Goal: Communication & Community: Answer question/provide support

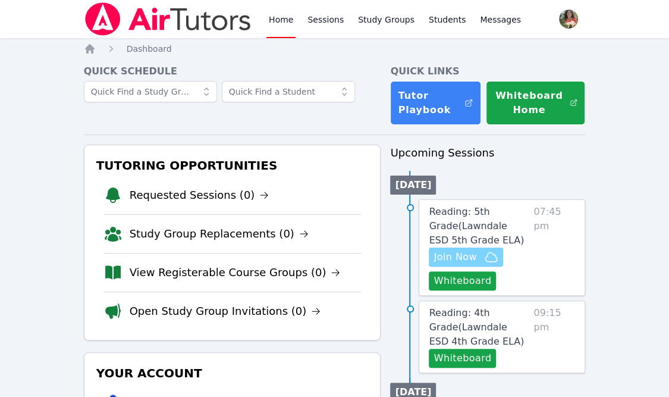
click at [466, 256] on span "Join Now" at bounding box center [454, 257] width 43 height 14
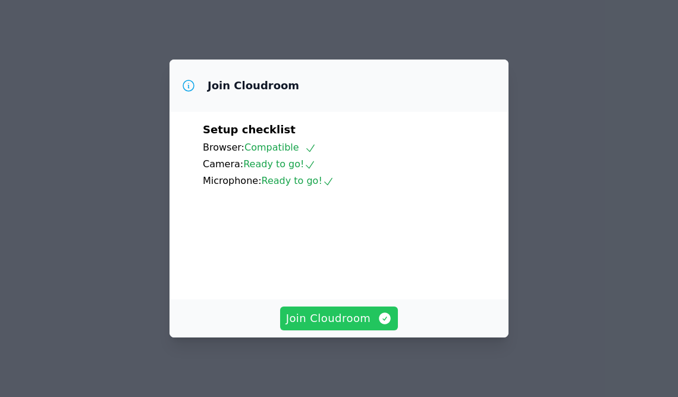
click at [342, 321] on span "Join Cloudroom" at bounding box center [339, 318] width 106 height 17
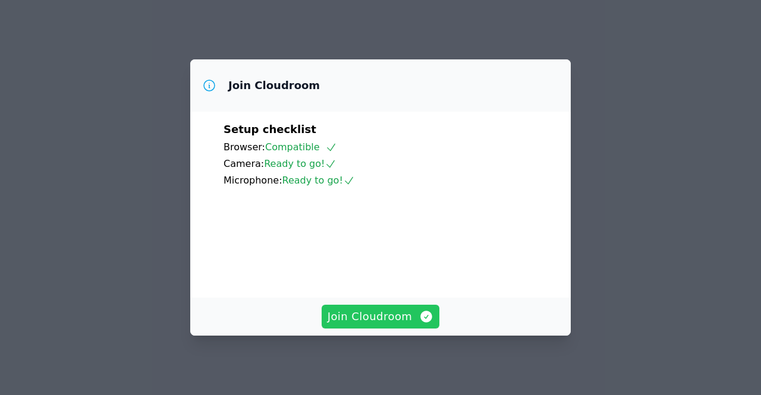
click at [373, 318] on span "Join Cloudroom" at bounding box center [381, 317] width 106 height 17
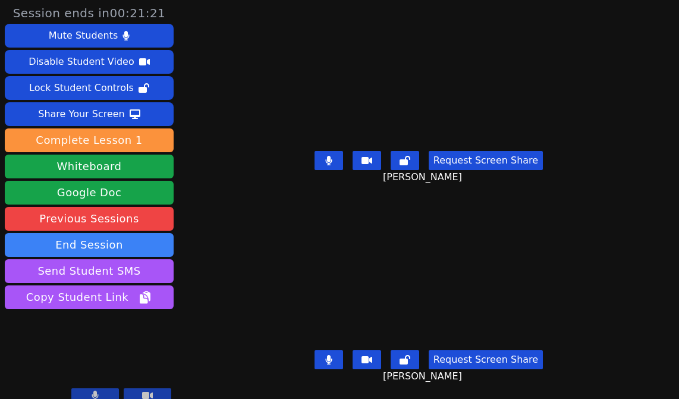
click at [321, 350] on button at bounding box center [329, 359] width 29 height 19
click at [326, 156] on icon at bounding box center [328, 161] width 7 height 10
click at [325, 355] on icon at bounding box center [328, 360] width 7 height 10
click at [326, 156] on icon at bounding box center [328, 161] width 7 height 10
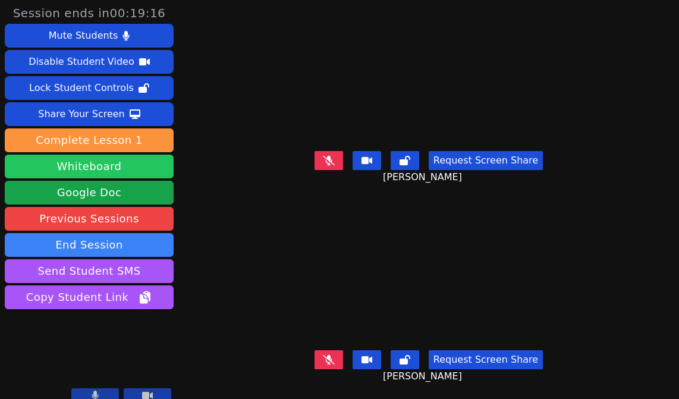
click at [131, 166] on button "Whiteboard" at bounding box center [89, 167] width 169 height 24
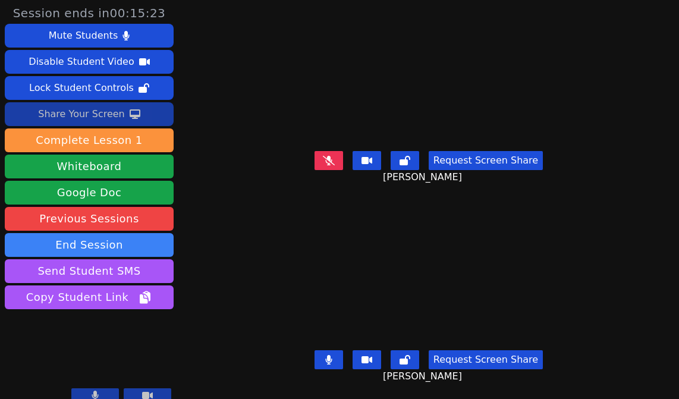
click at [130, 110] on icon at bounding box center [135, 114] width 11 height 10
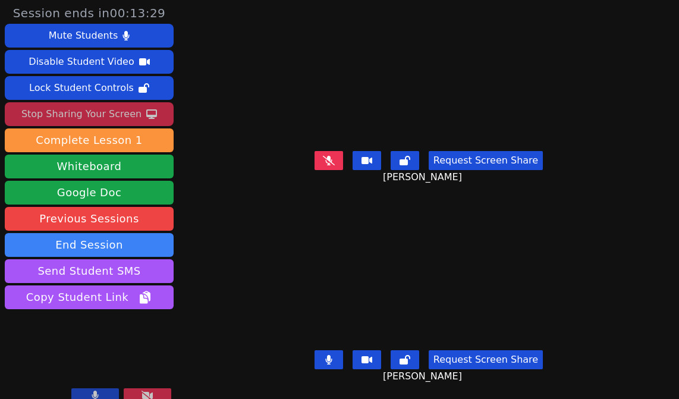
click at [64, 108] on div "Stop Sharing Your Screen" at bounding box center [81, 114] width 120 height 19
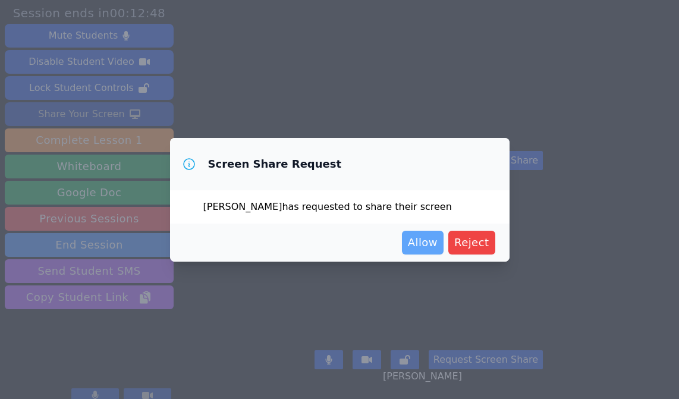
click at [425, 249] on span "Allow" at bounding box center [423, 242] width 30 height 17
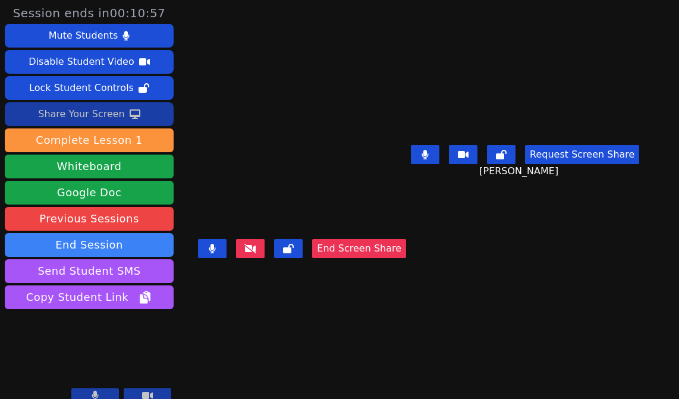
click at [372, 258] on button "End Screen Share" at bounding box center [359, 248] width 94 height 19
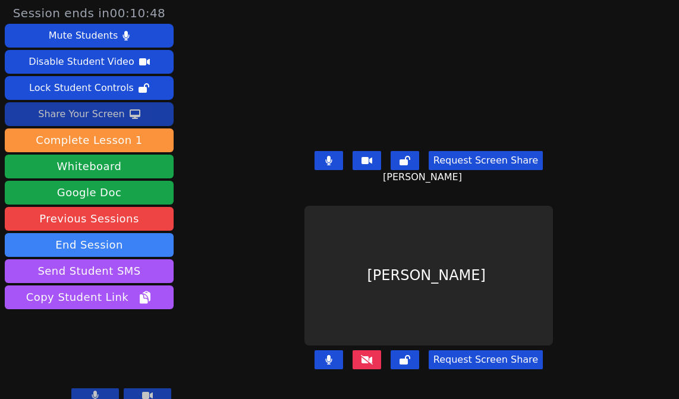
click at [366, 355] on icon at bounding box center [367, 360] width 12 height 10
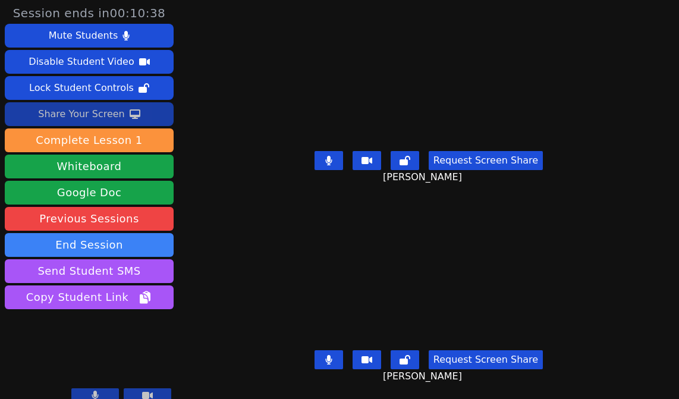
click at [325, 355] on icon at bounding box center [328, 360] width 7 height 10
click at [332, 156] on button at bounding box center [329, 160] width 29 height 19
click at [332, 156] on icon at bounding box center [329, 161] width 12 height 10
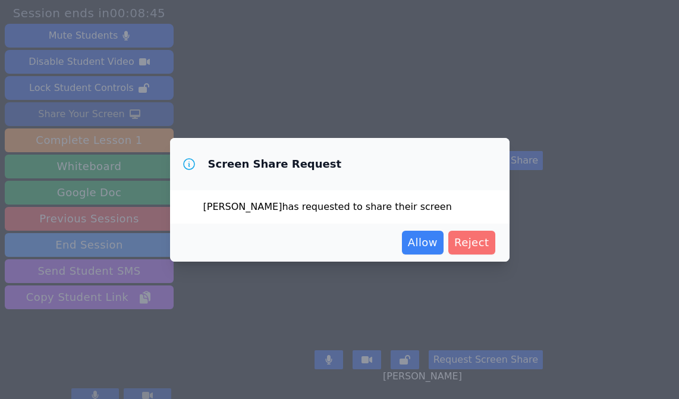
click at [479, 244] on span "Reject" at bounding box center [471, 242] width 35 height 17
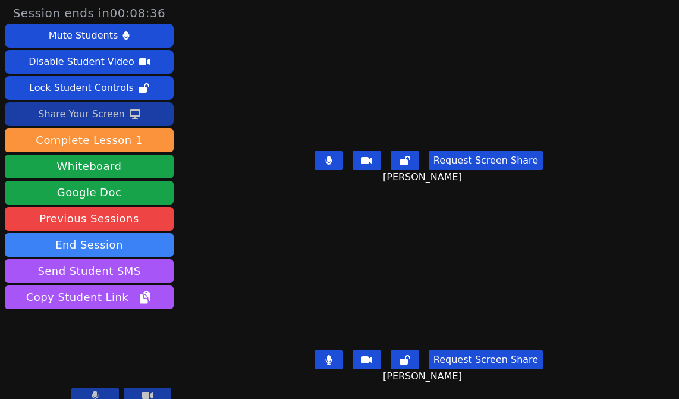
click at [325, 356] on button at bounding box center [329, 359] width 29 height 19
click at [333, 156] on button at bounding box center [329, 160] width 29 height 19
click at [326, 355] on icon at bounding box center [329, 360] width 12 height 10
click at [480, 350] on button "Request Screen Share" at bounding box center [486, 359] width 114 height 19
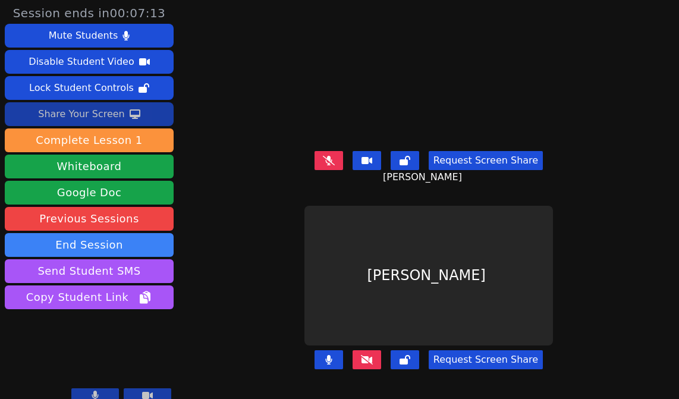
click at [364, 355] on icon at bounding box center [367, 360] width 12 height 10
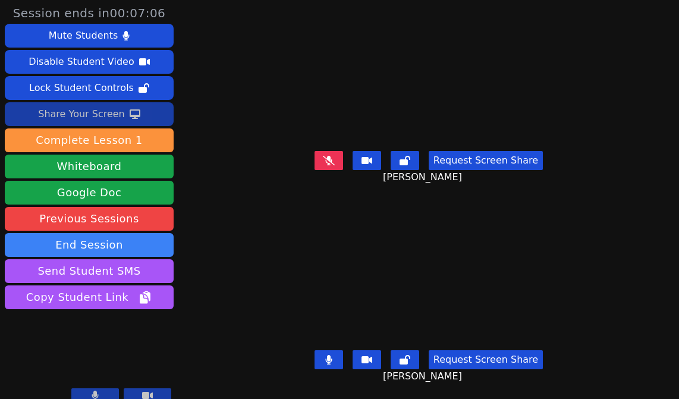
click at [479, 354] on button "Request Screen Share" at bounding box center [486, 359] width 114 height 19
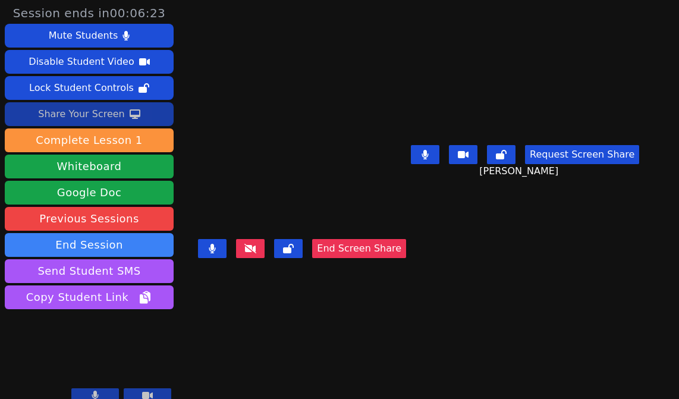
click at [377, 258] on button "End Screen Share" at bounding box center [359, 248] width 94 height 19
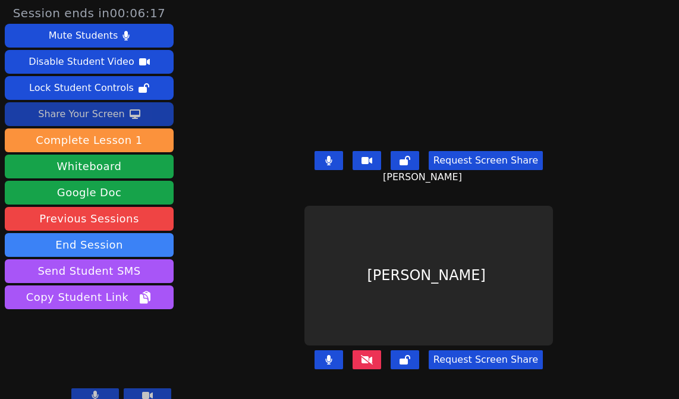
click at [365, 355] on icon at bounding box center [367, 360] width 12 height 10
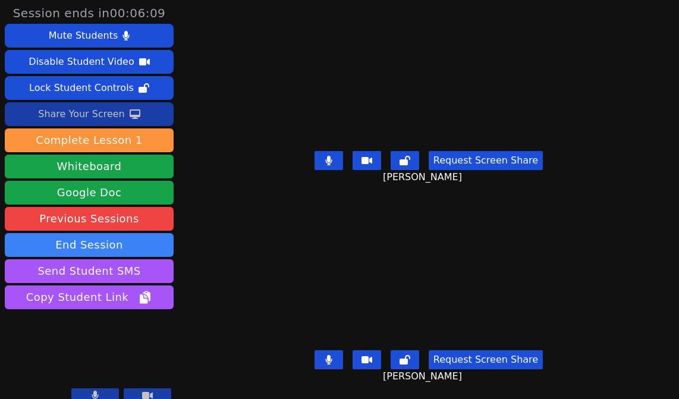
click at [130, 109] on icon at bounding box center [135, 114] width 11 height 10
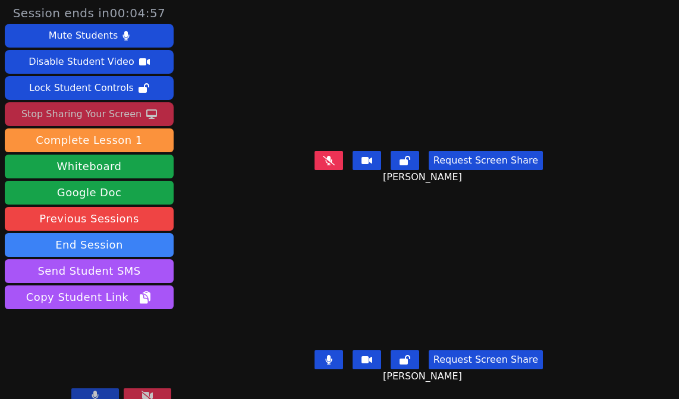
click at [81, 109] on div "Stop Sharing Your Screen" at bounding box center [81, 114] width 120 height 19
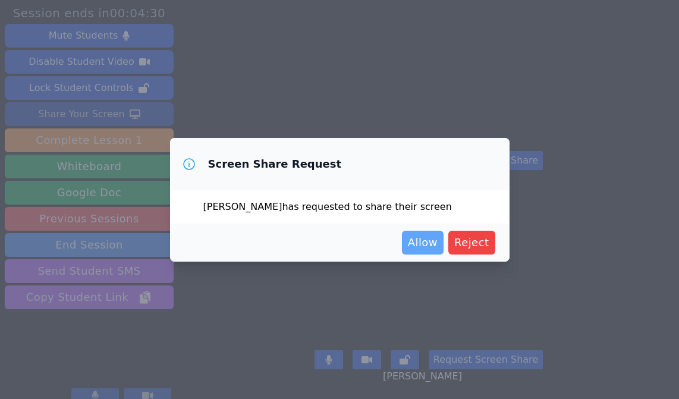
click at [432, 243] on span "Allow" at bounding box center [423, 242] width 30 height 17
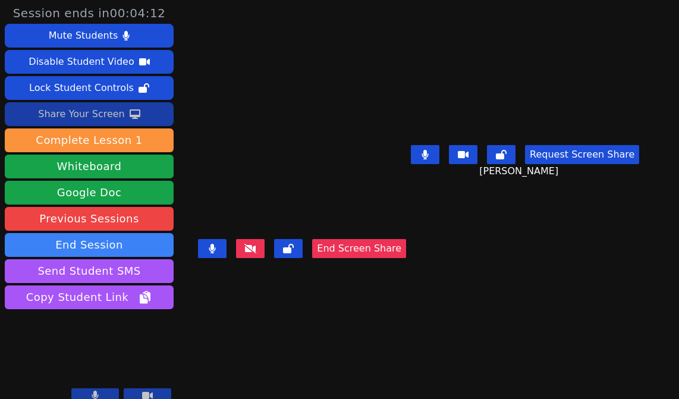
click at [373, 258] on button "End Screen Share" at bounding box center [359, 248] width 94 height 19
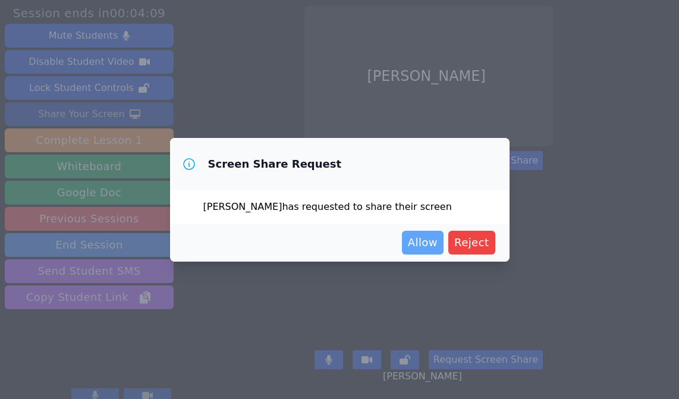
click at [423, 235] on span "Allow" at bounding box center [423, 242] width 30 height 17
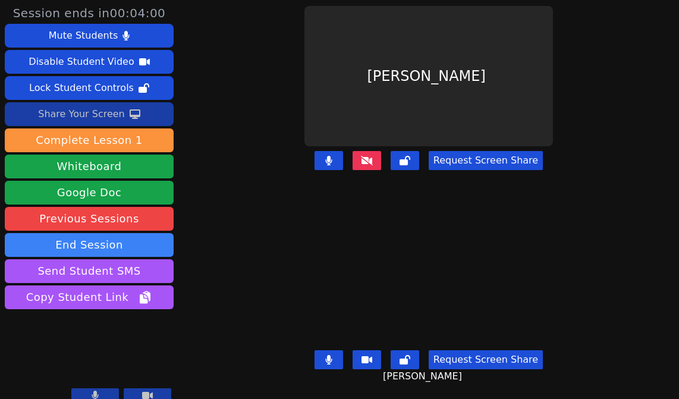
click at [477, 350] on button "Request Screen Share" at bounding box center [486, 359] width 114 height 19
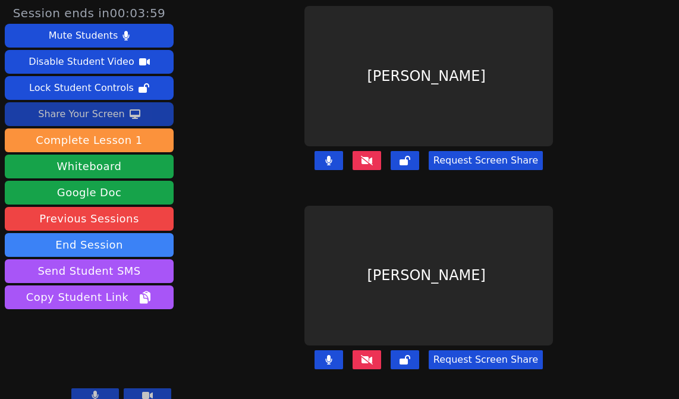
click at [364, 159] on icon at bounding box center [367, 160] width 12 height 10
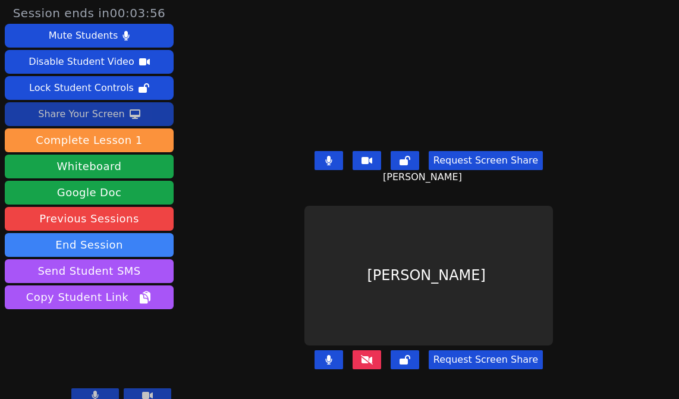
click at [337, 158] on button at bounding box center [329, 160] width 29 height 19
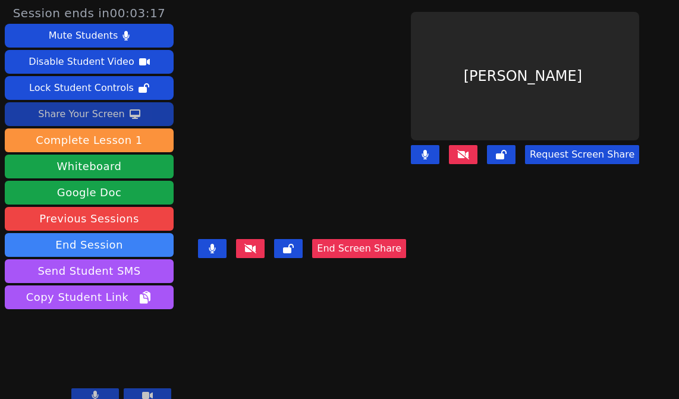
click at [406, 258] on button "End Screen Share" at bounding box center [359, 248] width 94 height 19
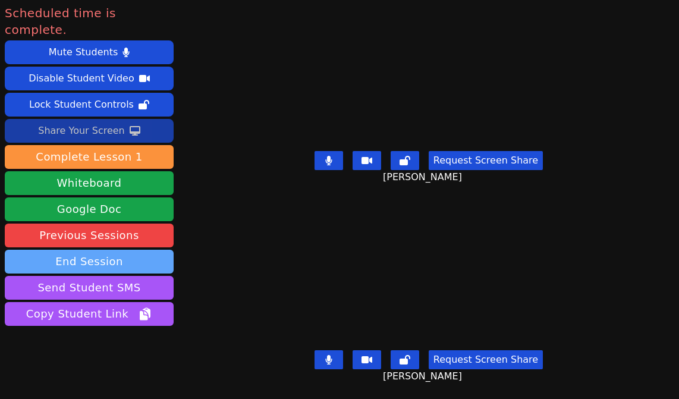
click at [90, 250] on button "End Session" at bounding box center [89, 262] width 169 height 24
